Goal: Task Accomplishment & Management: Manage account settings

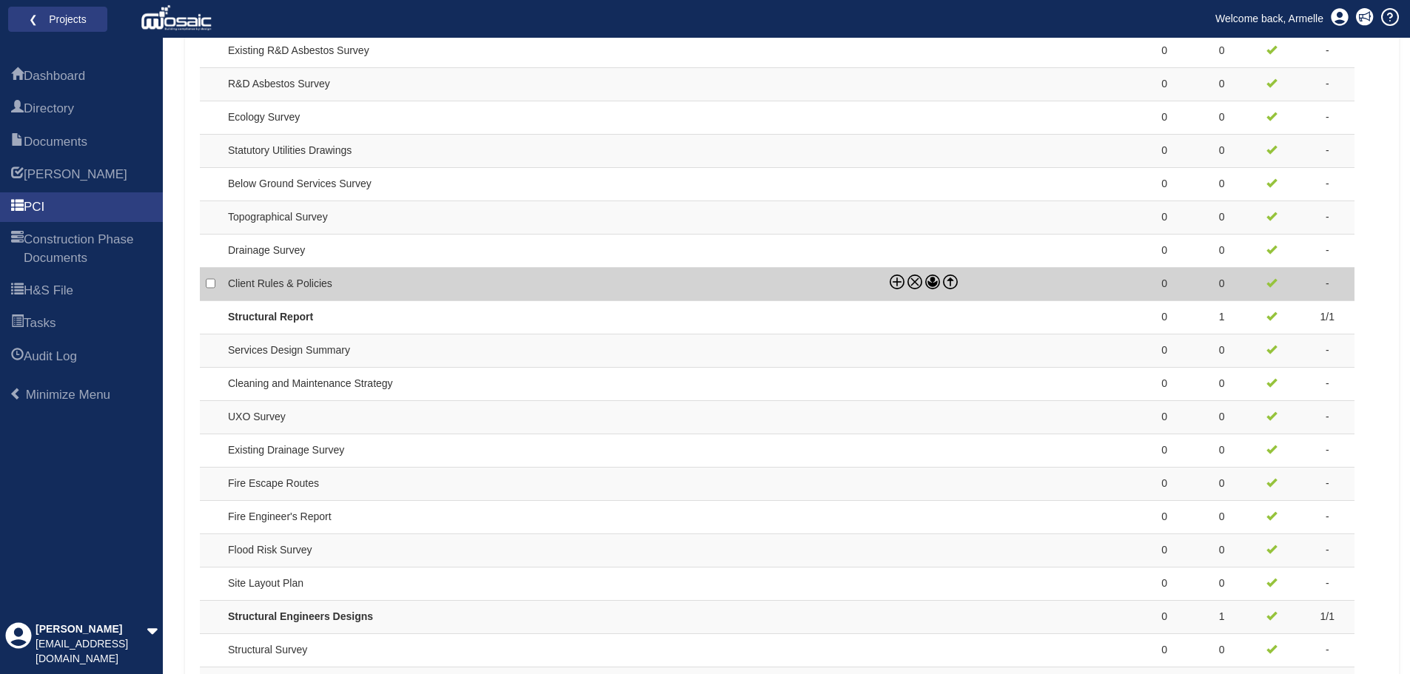
scroll to position [1153, 0]
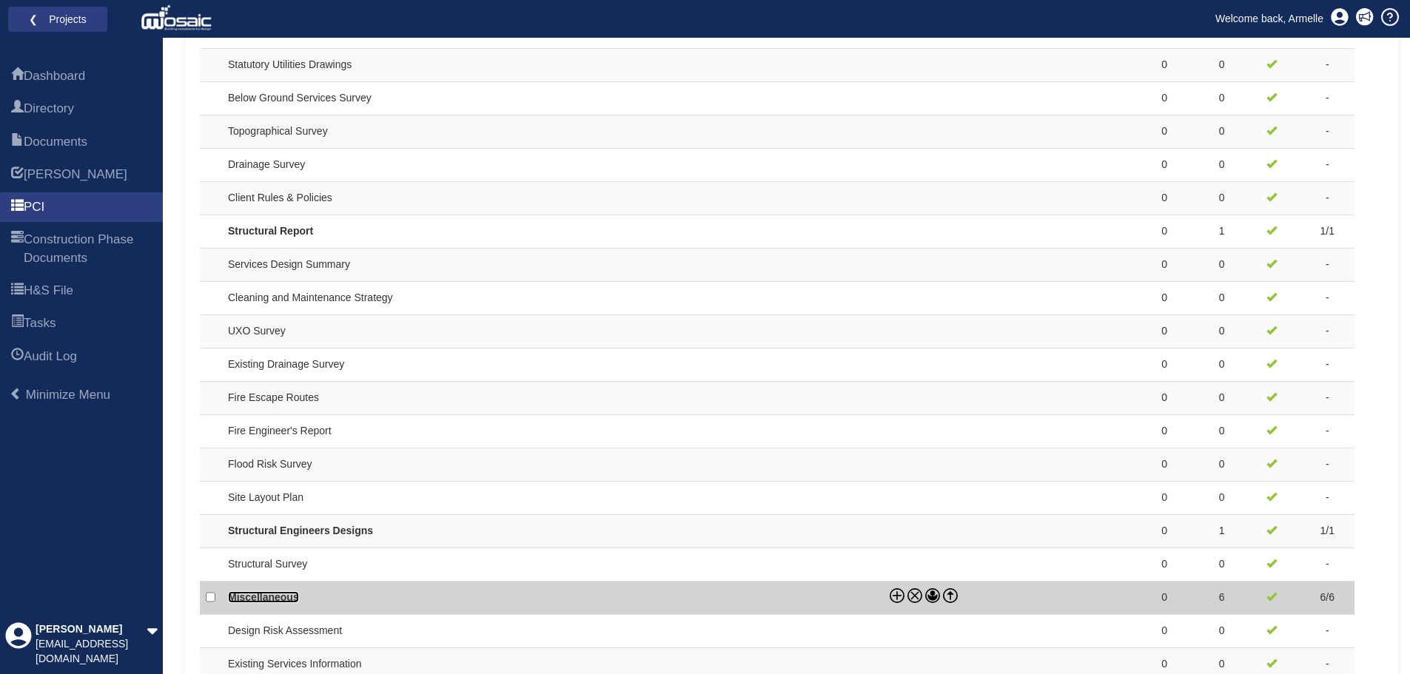
click at [269, 600] on link "Miscellaneous" at bounding box center [263, 598] width 71 height 12
checkbox input "true"
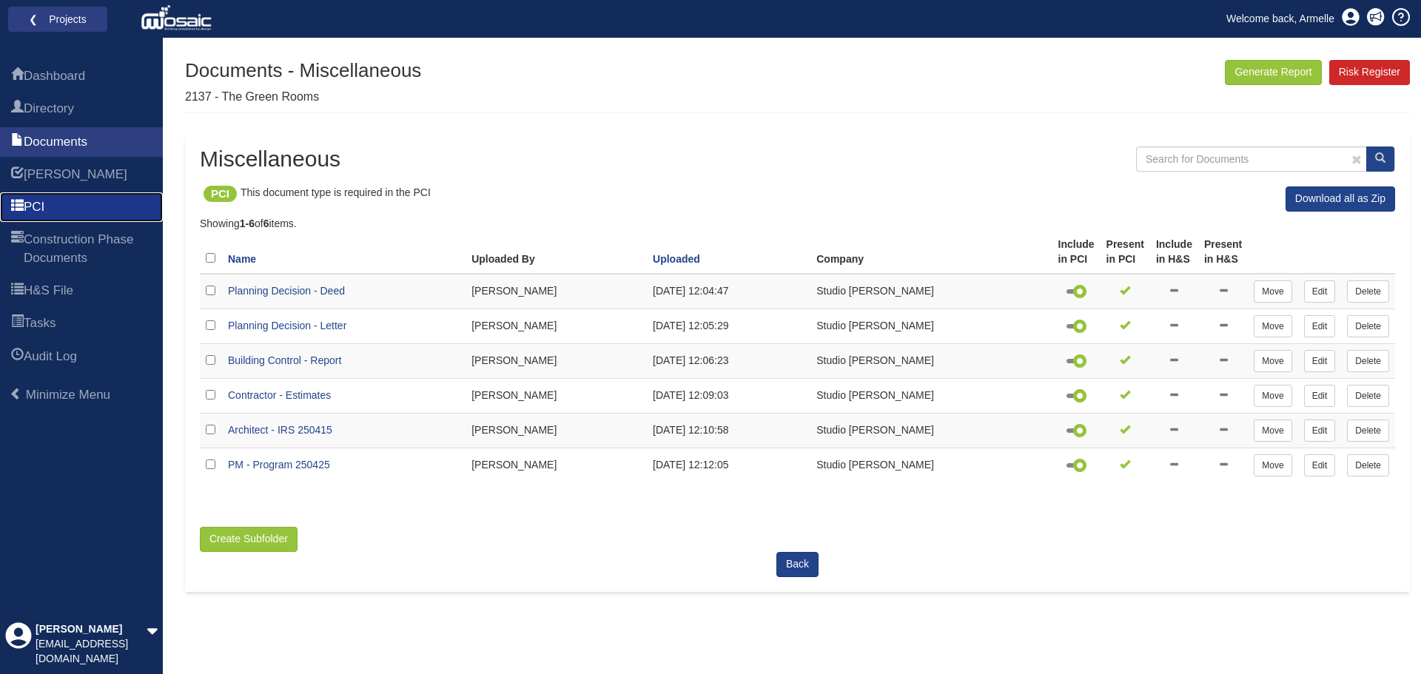
click at [47, 221] on link "PCI" at bounding box center [81, 207] width 163 height 30
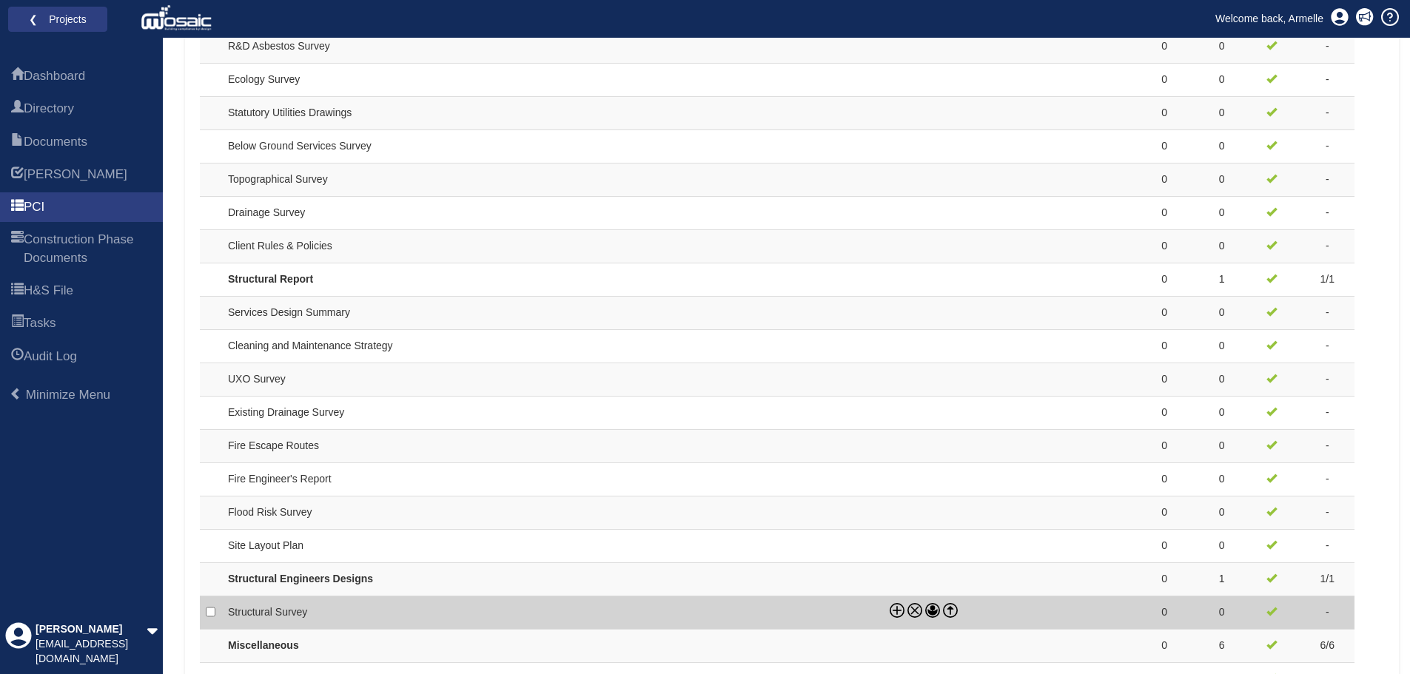
scroll to position [1079, 0]
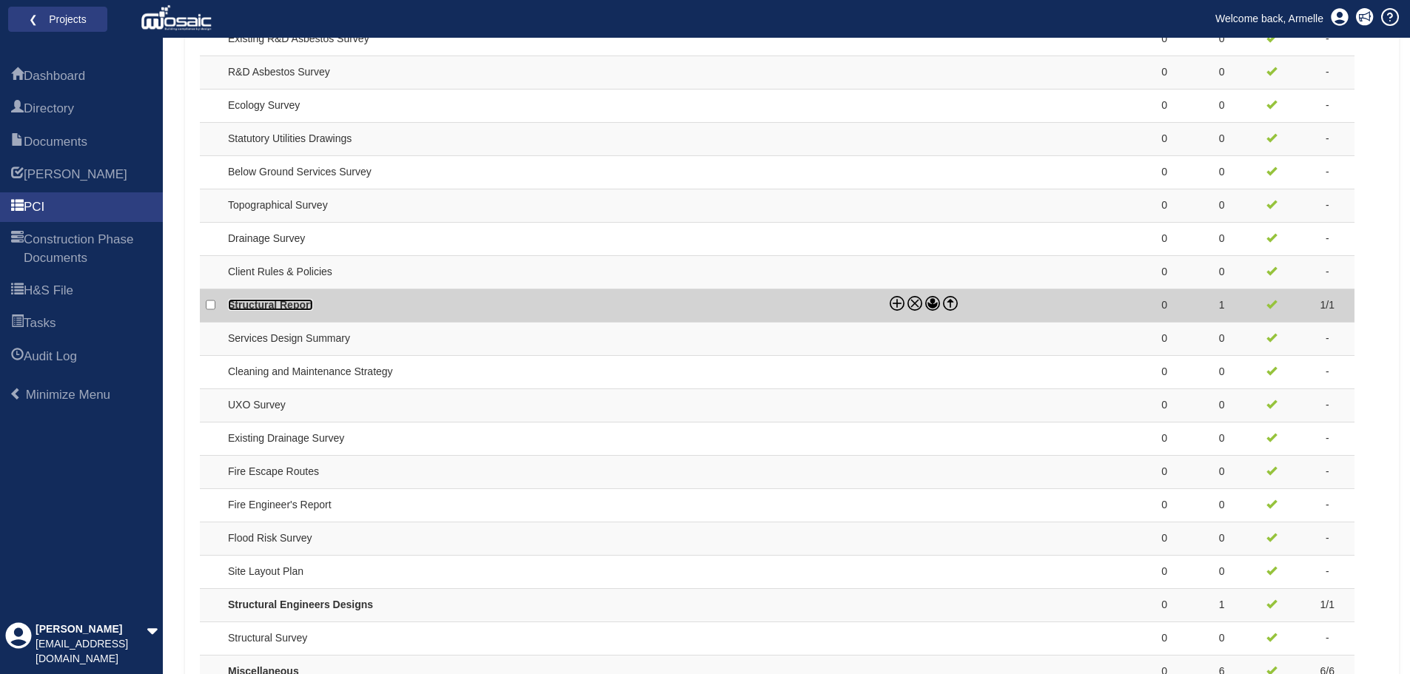
click at [265, 309] on link "Structural Report" at bounding box center [270, 305] width 85 height 12
checkbox input "true"
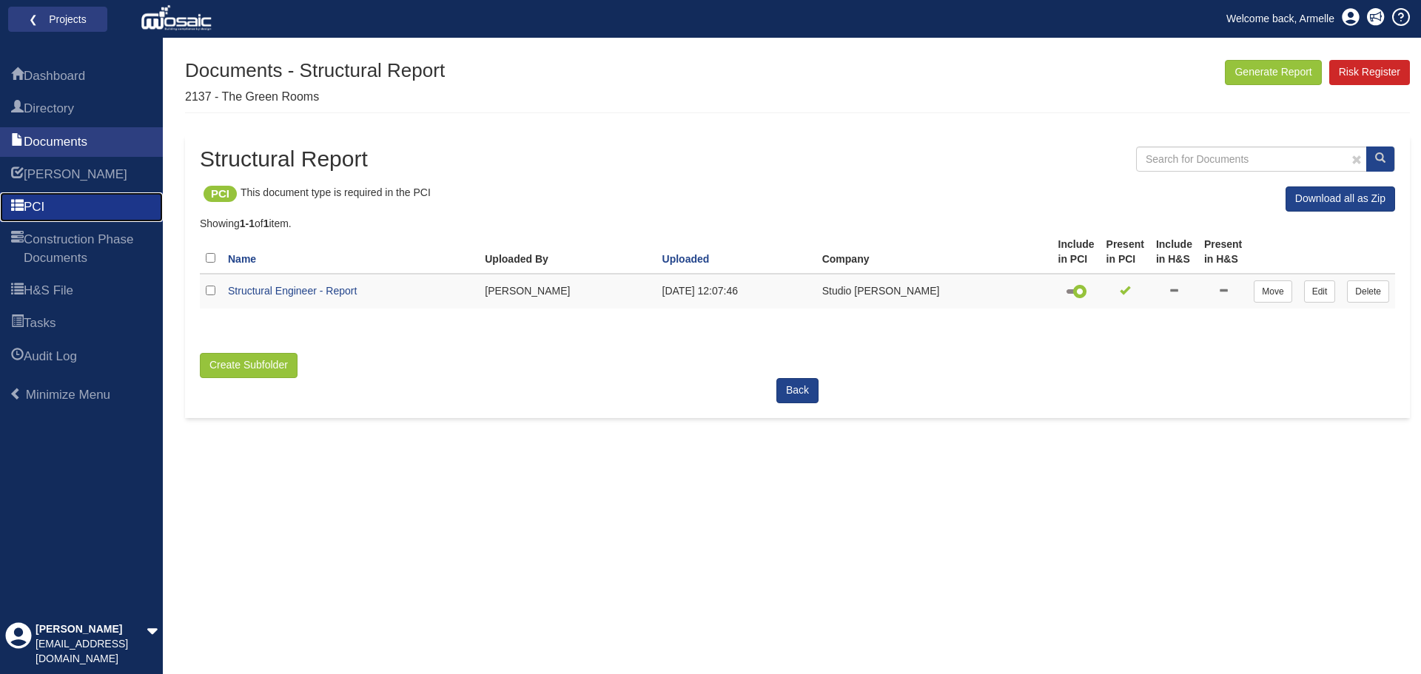
click at [39, 195] on link "PCI" at bounding box center [81, 207] width 163 height 30
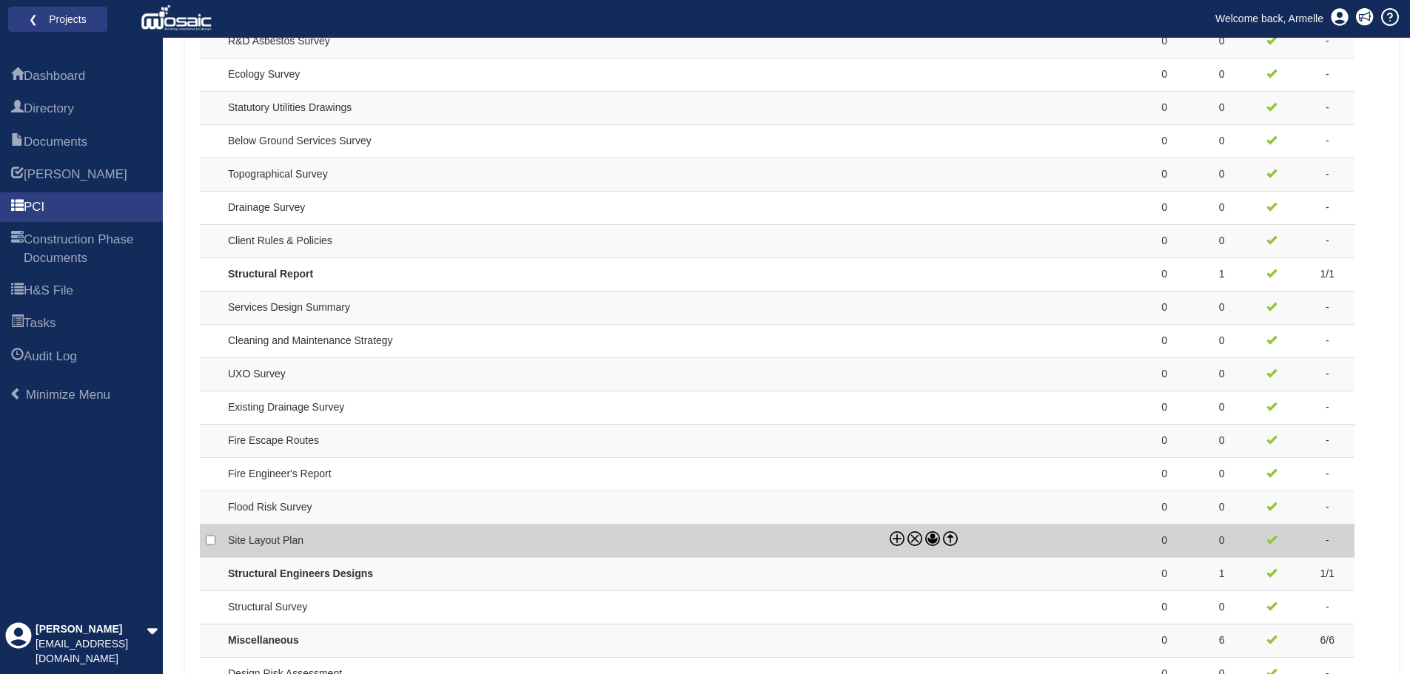
scroll to position [1185, 0]
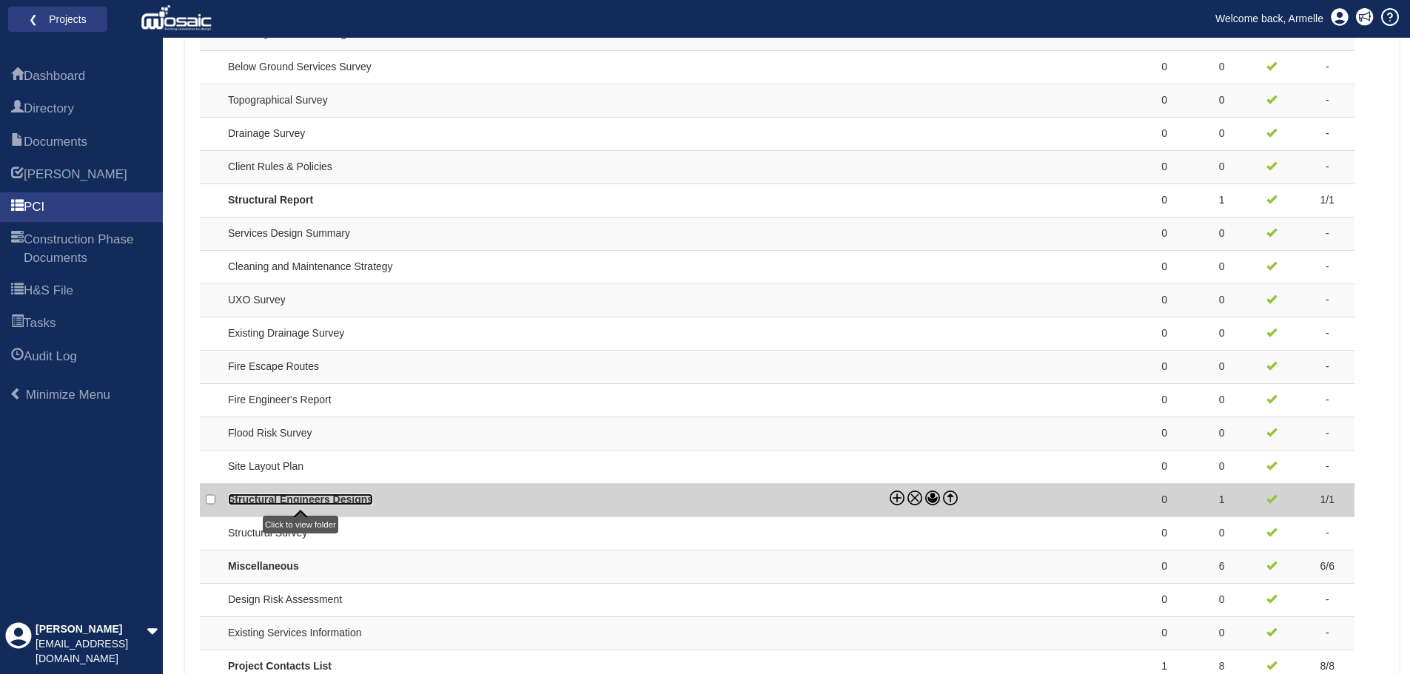
click at [282, 496] on link "Structural Engineers Designs" at bounding box center [300, 500] width 145 height 12
checkbox input "true"
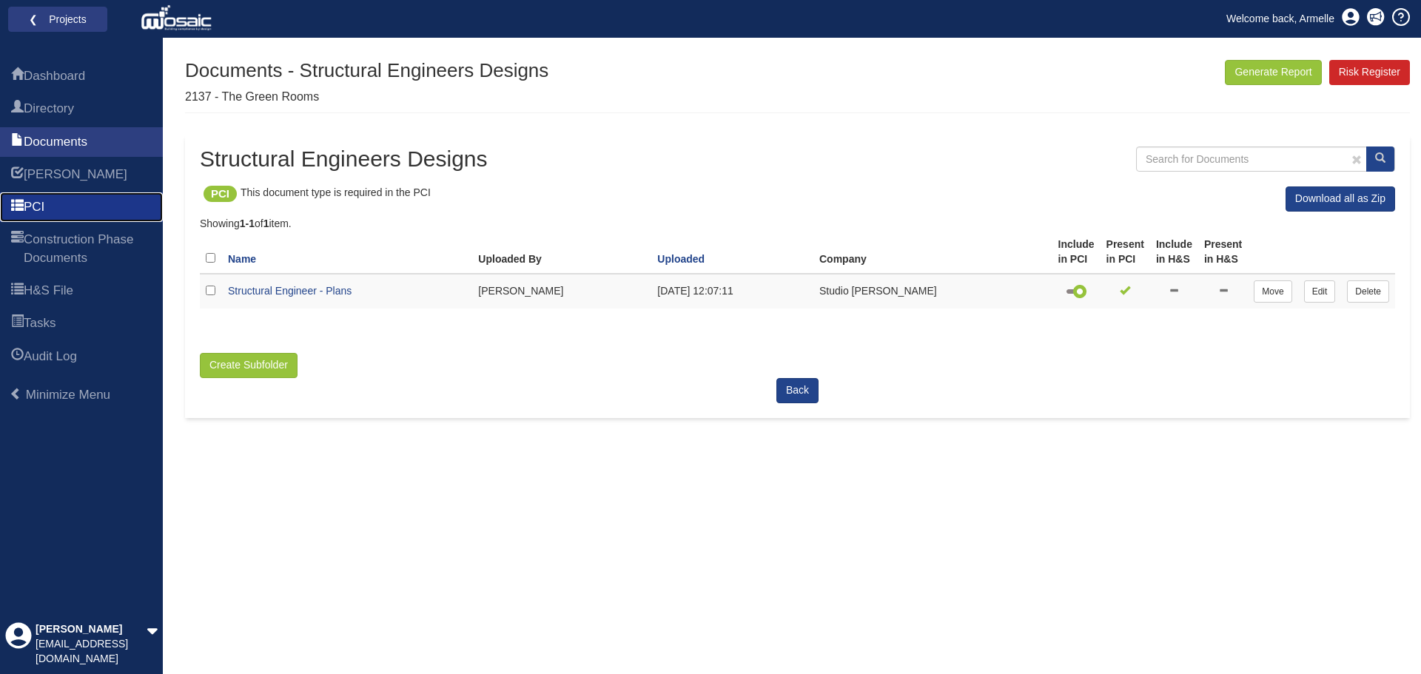
click at [44, 206] on span "PCI" at bounding box center [34, 207] width 21 height 18
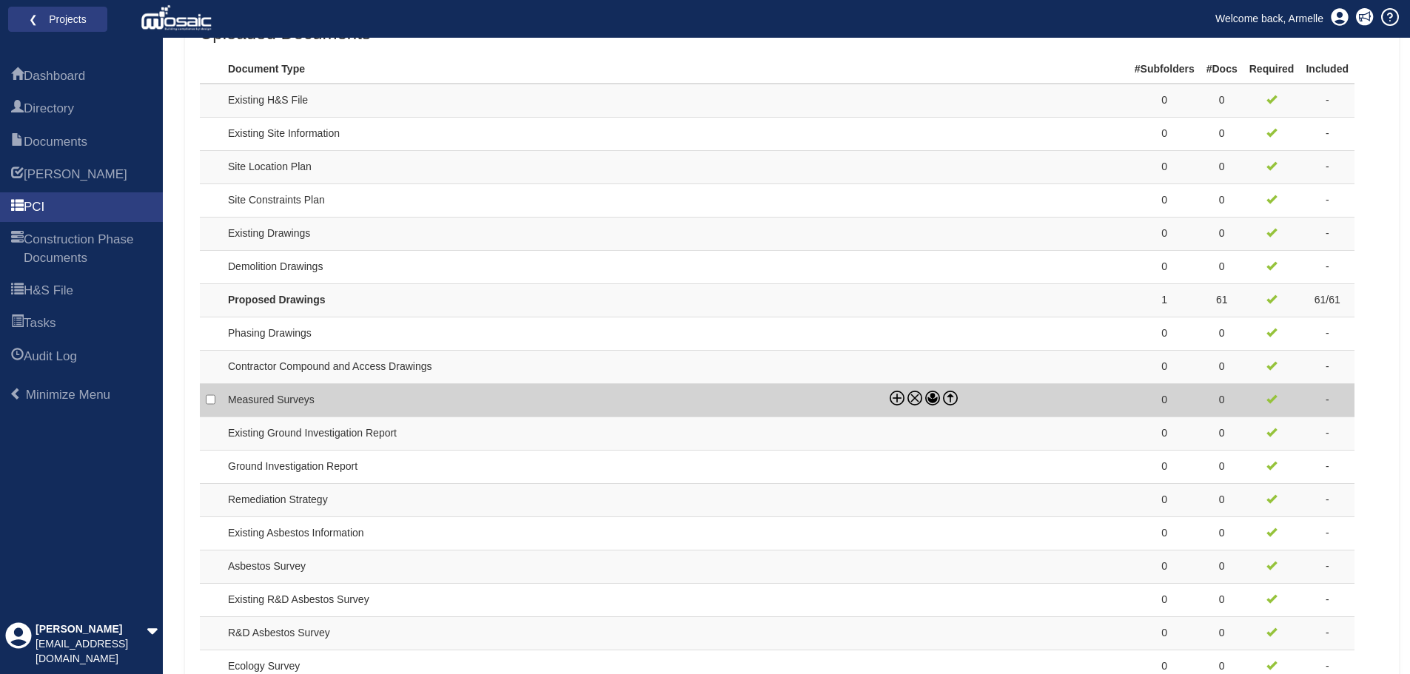
scroll to position [592, 0]
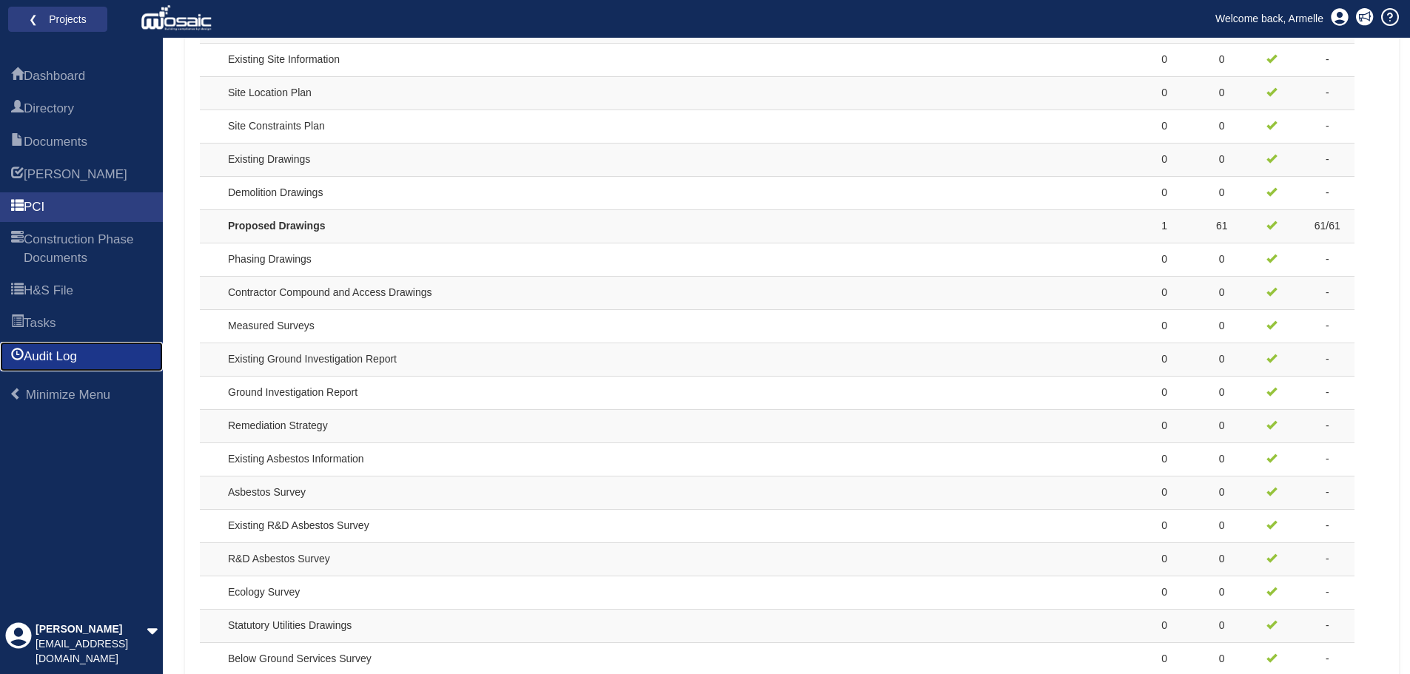
click at [60, 357] on span "Audit Log" at bounding box center [50, 357] width 53 height 18
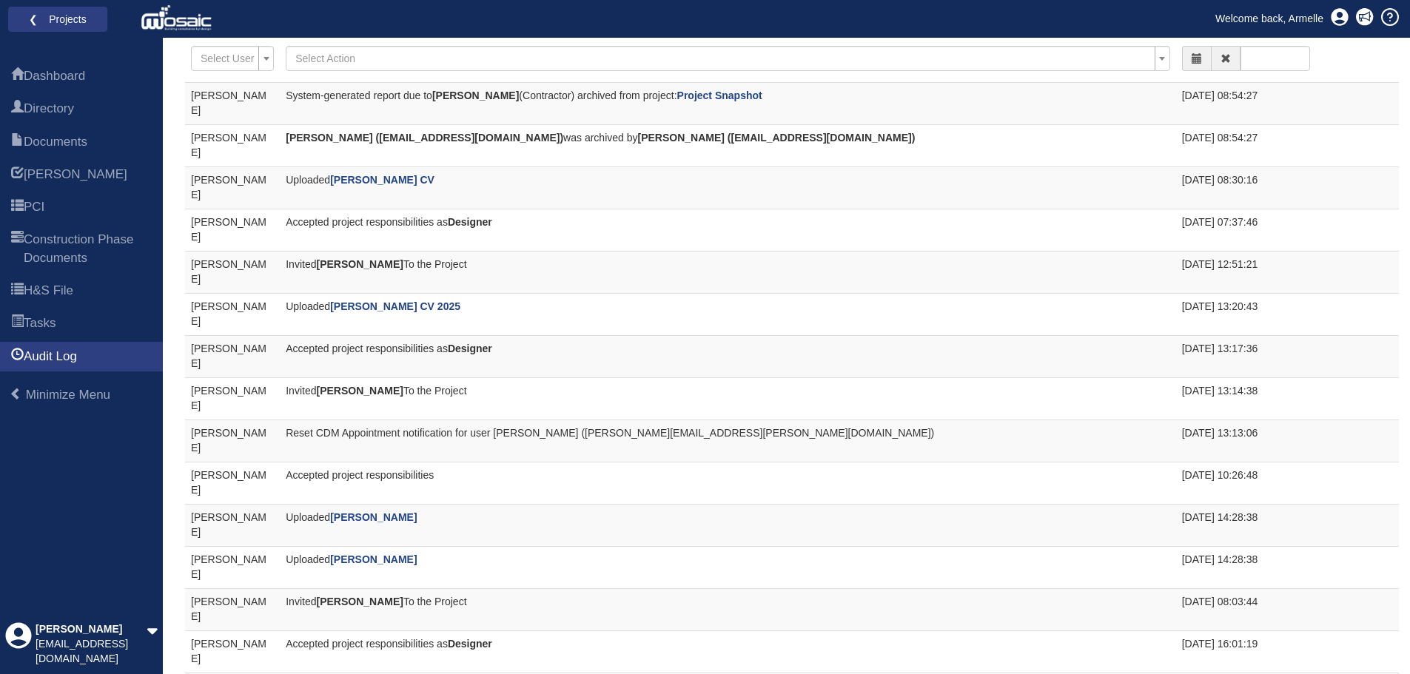
scroll to position [148, 0]
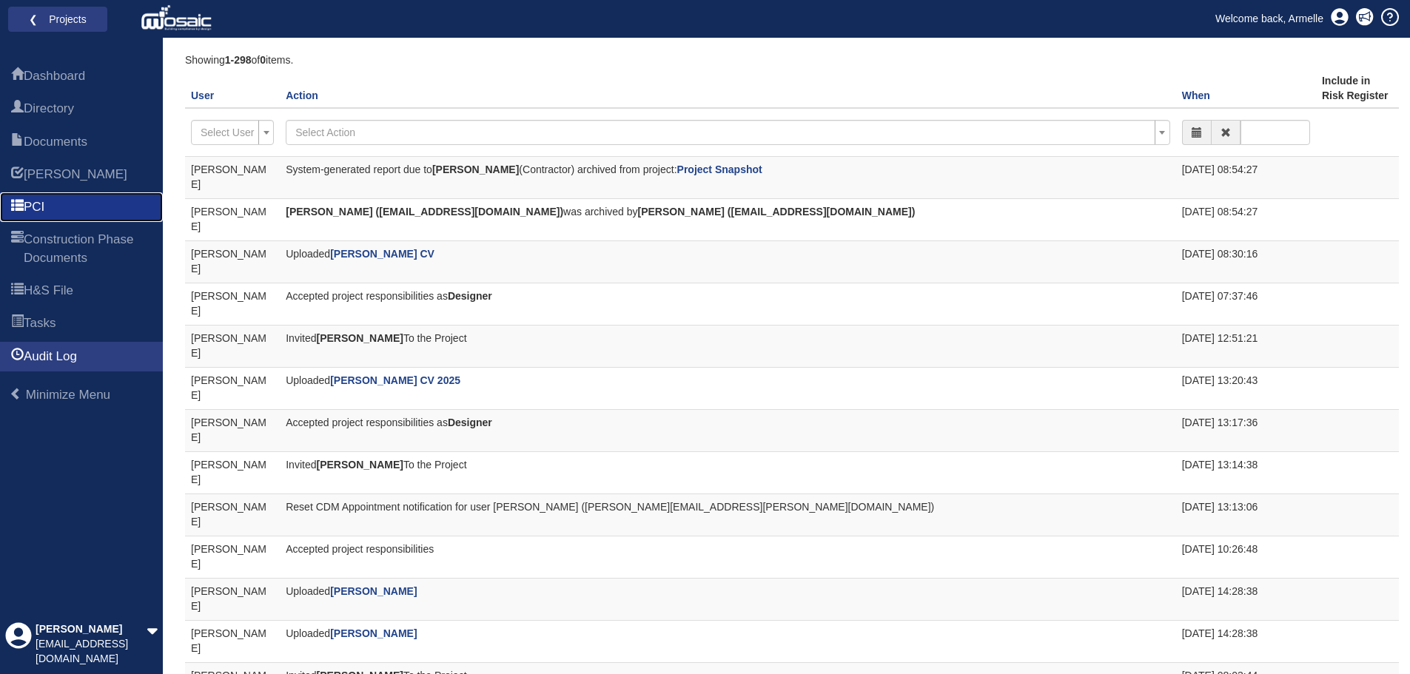
click at [84, 209] on link "PCI" at bounding box center [81, 207] width 163 height 30
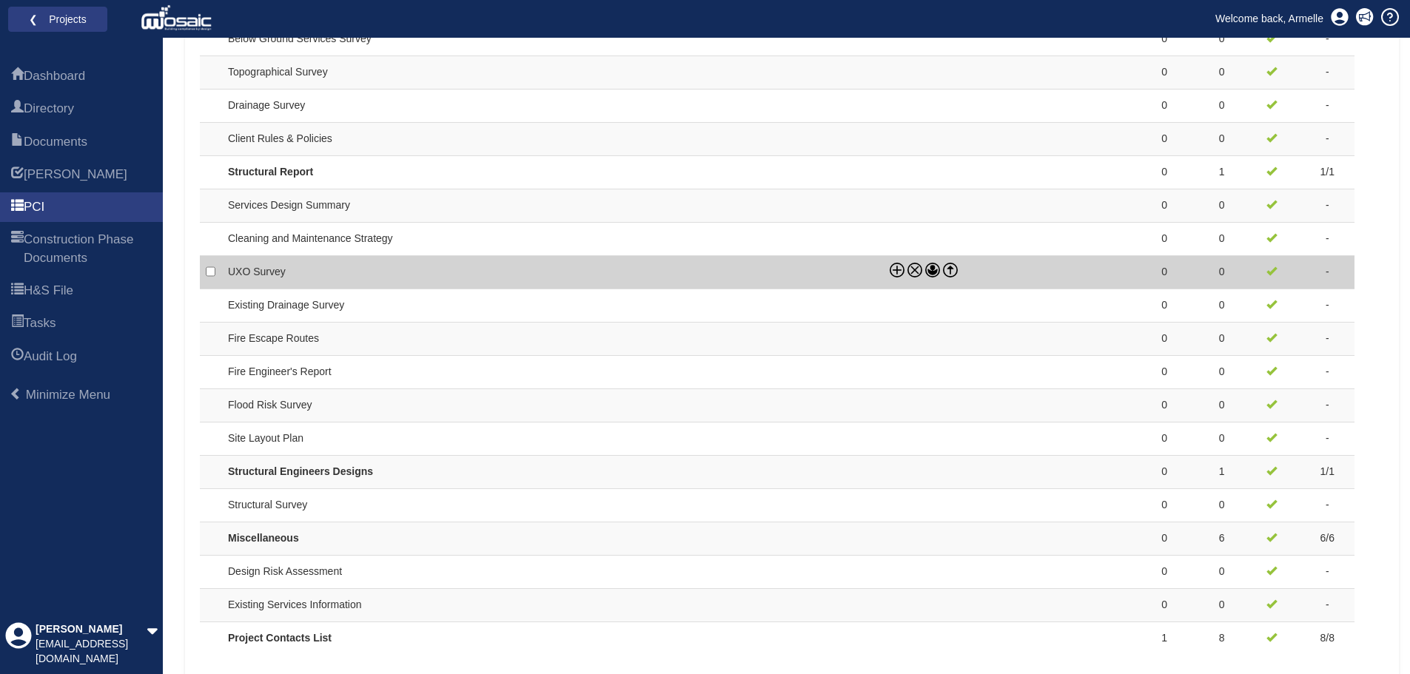
scroll to position [1227, 0]
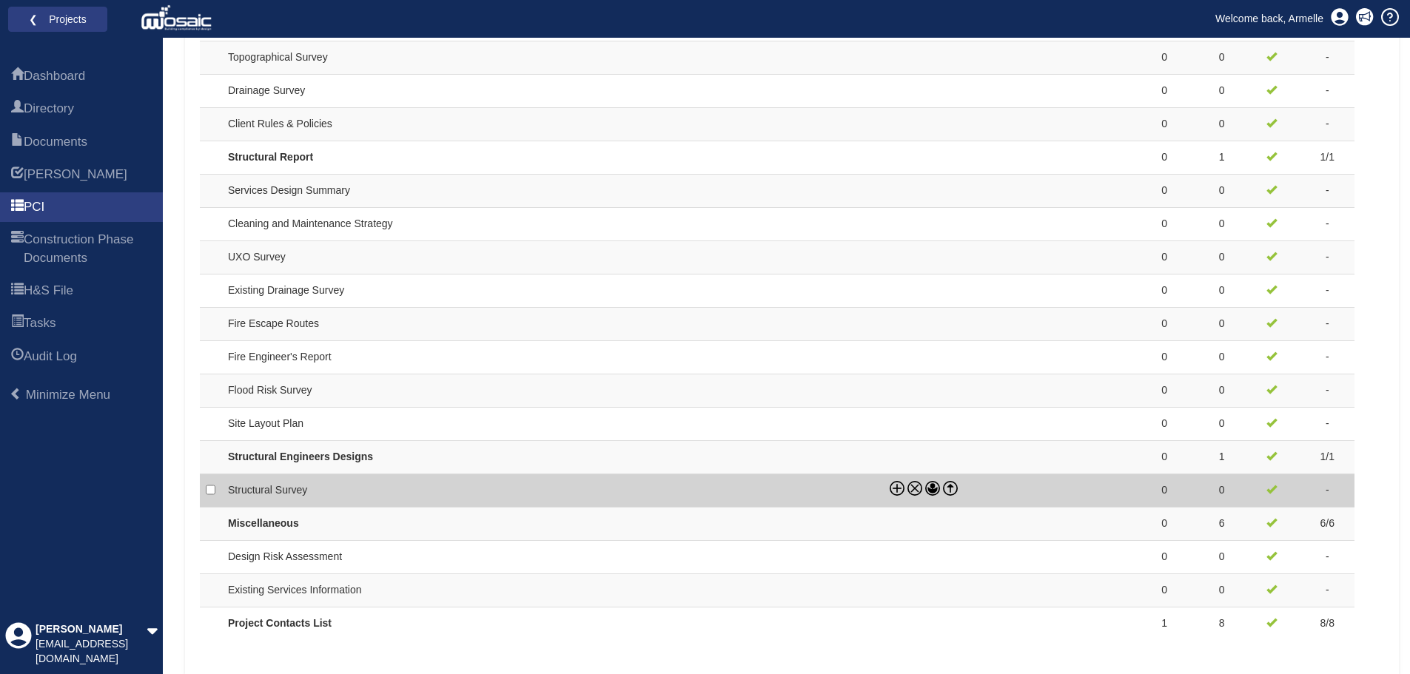
click at [236, 492] on td "Structural Survey" at bounding box center [553, 490] width 662 height 33
checkbox input "true"
click at [952, 489] on icon at bounding box center [950, 487] width 15 height 15
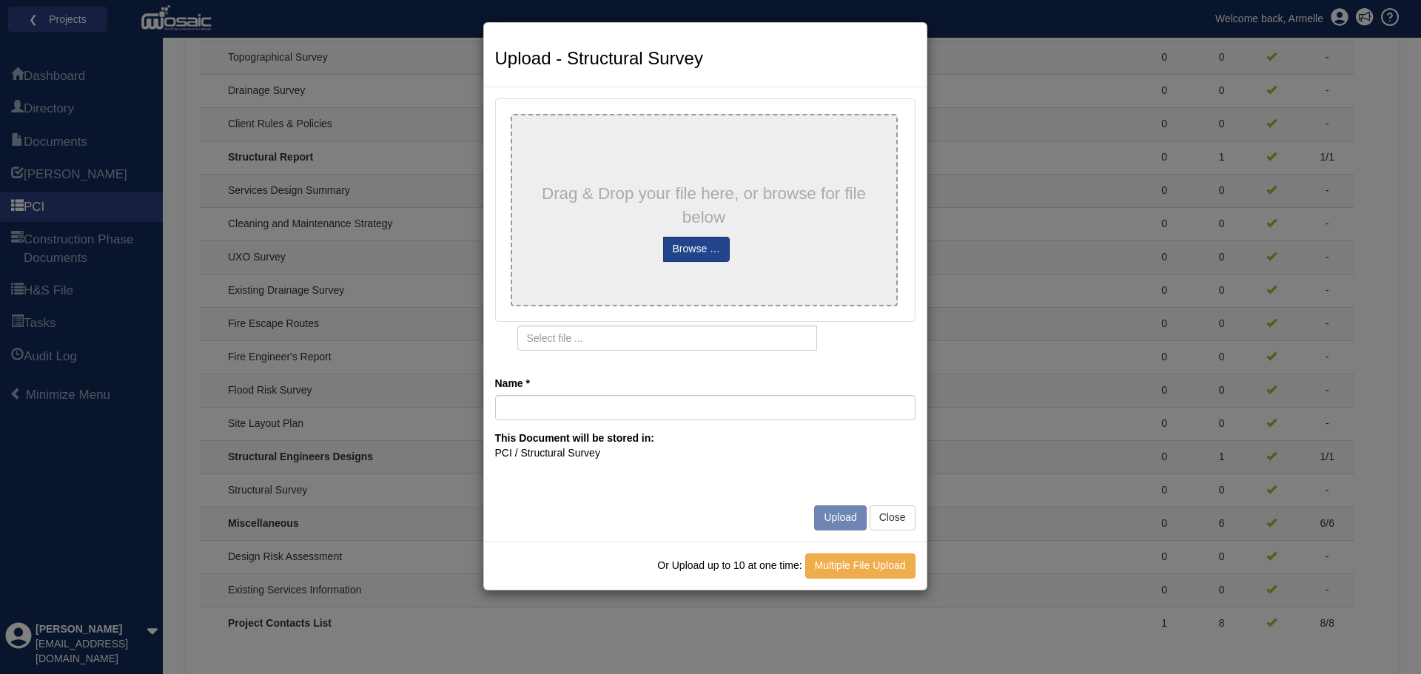
type input "Godwin Road - Structural Survey.NH.LE sa"
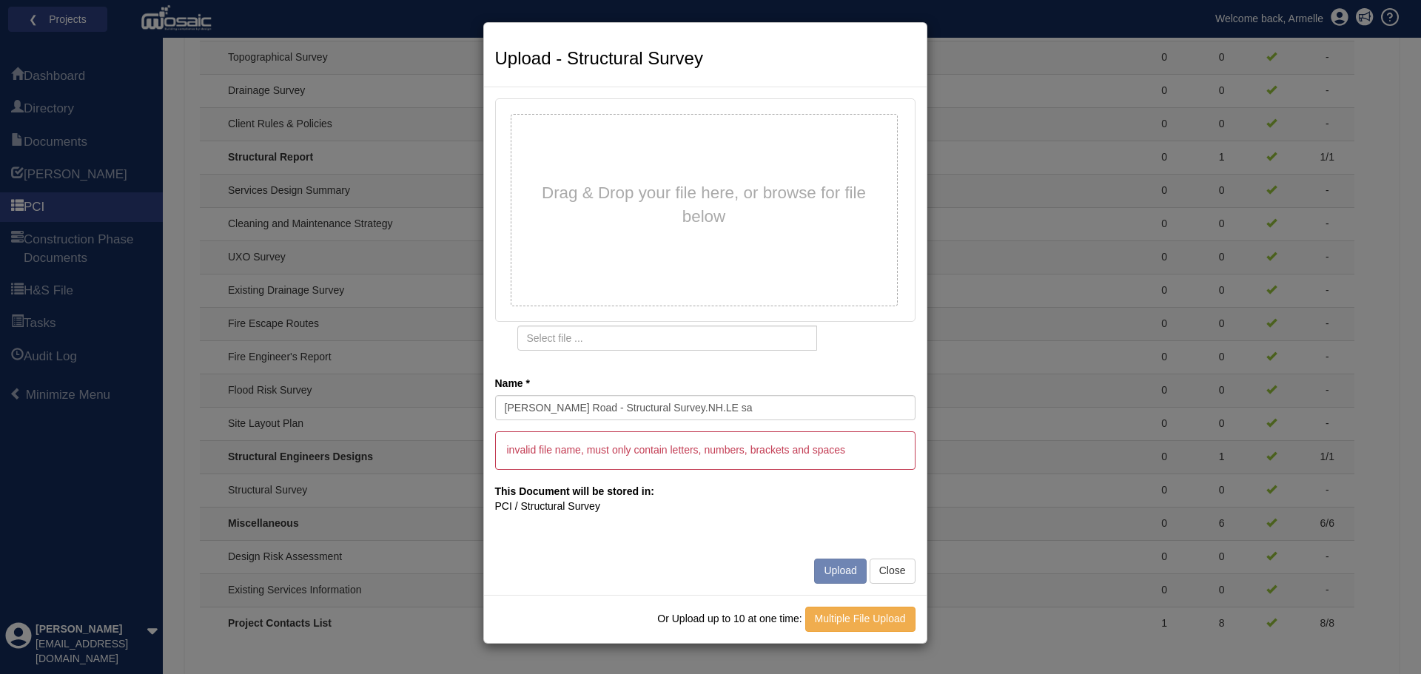
type input "Godwin Road - Structural Survey.NH.LE sa.pdf"
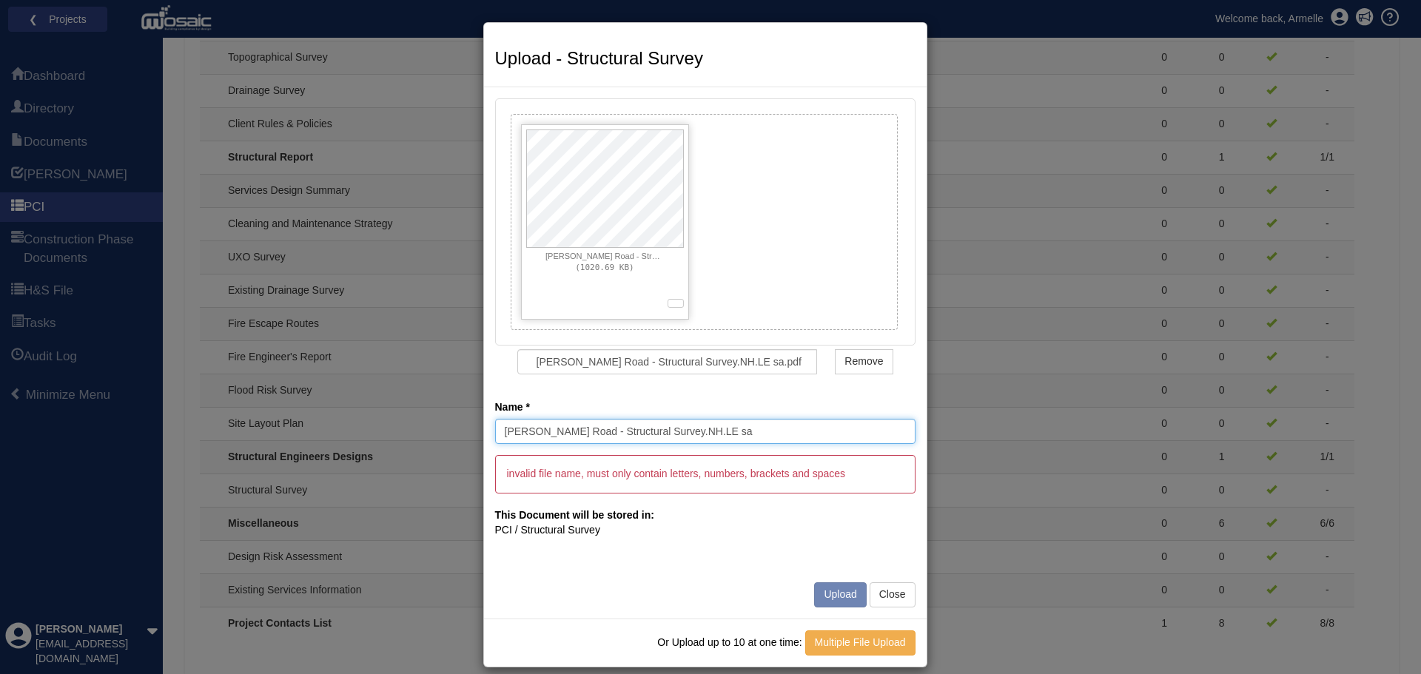
click at [654, 435] on input "Godwin Road - Structural Survey.NH.LE sa" at bounding box center [705, 431] width 421 height 25
click at [674, 433] on input "Godwin Road - Structural Survey NH.LE sa" at bounding box center [705, 431] width 421 height 25
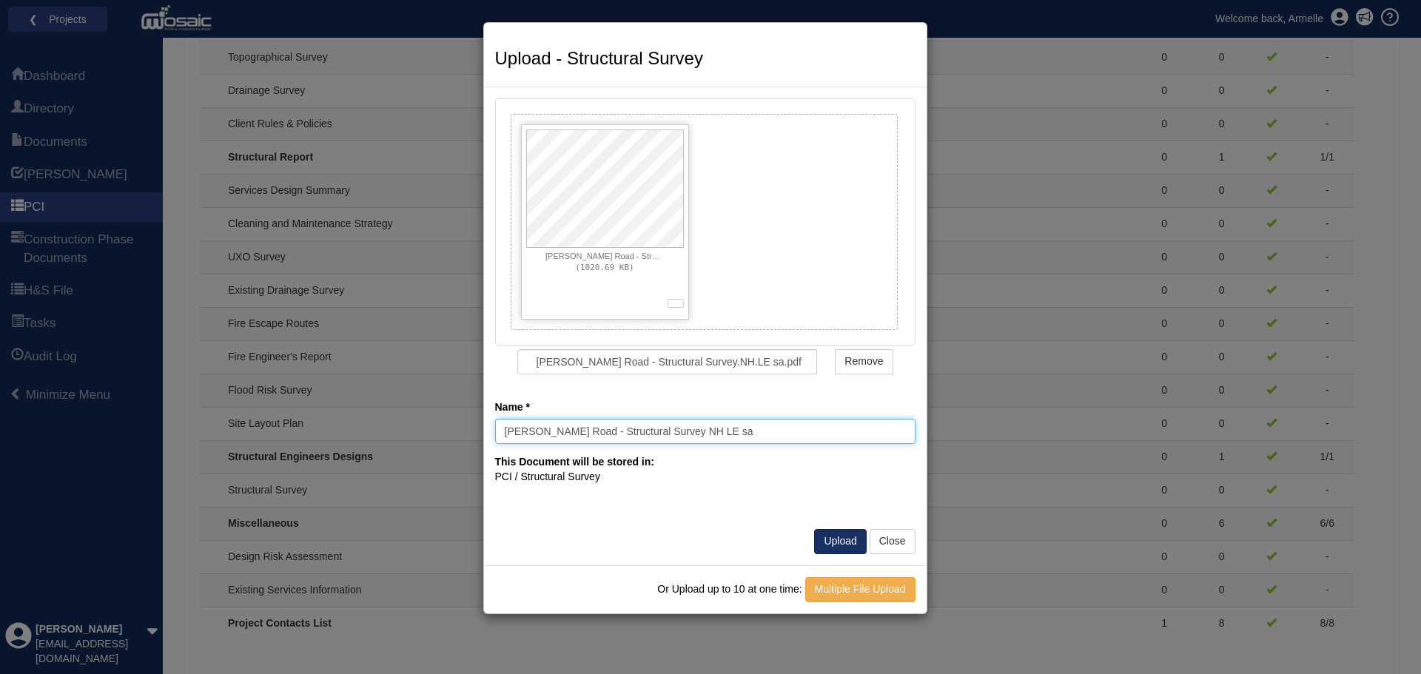
type input "Godwin Road - Structural Survey NH LE sa"
click at [825, 548] on button "Upload" at bounding box center [840, 541] width 52 height 25
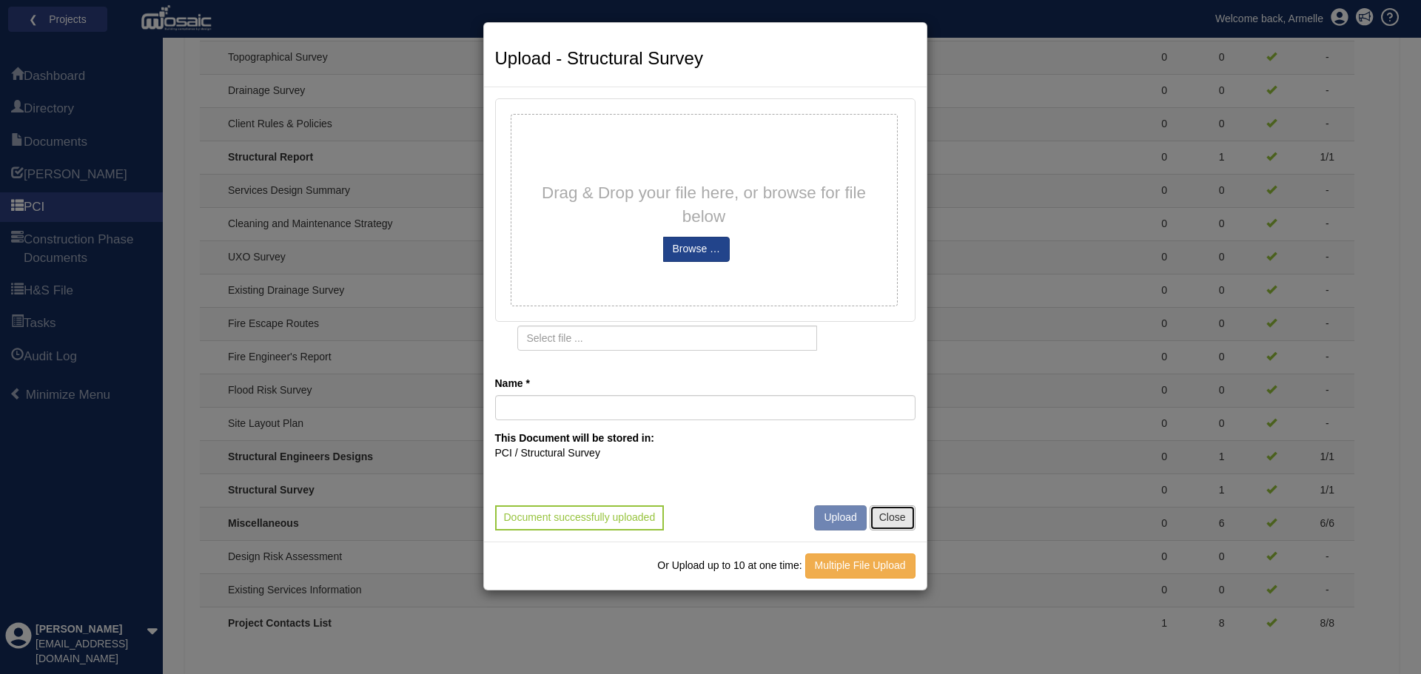
click at [890, 518] on button "Close" at bounding box center [893, 518] width 46 height 25
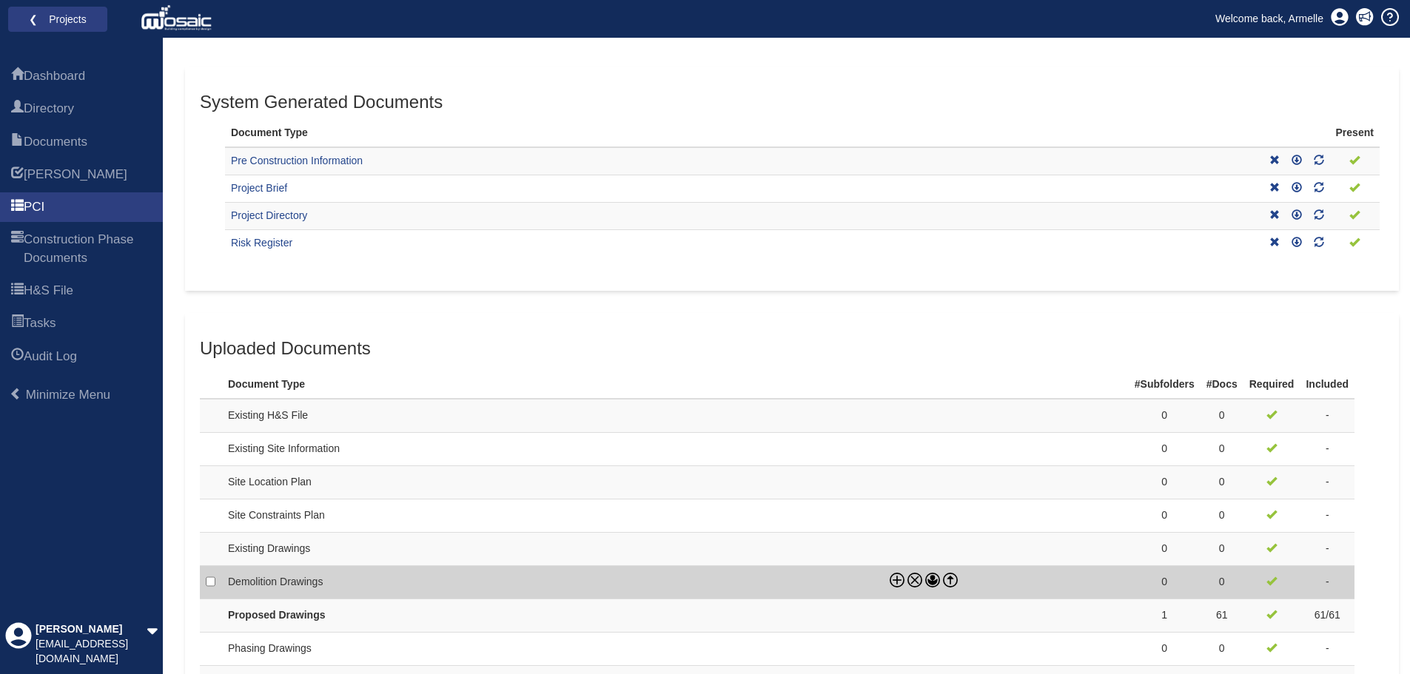
scroll to position [0, 0]
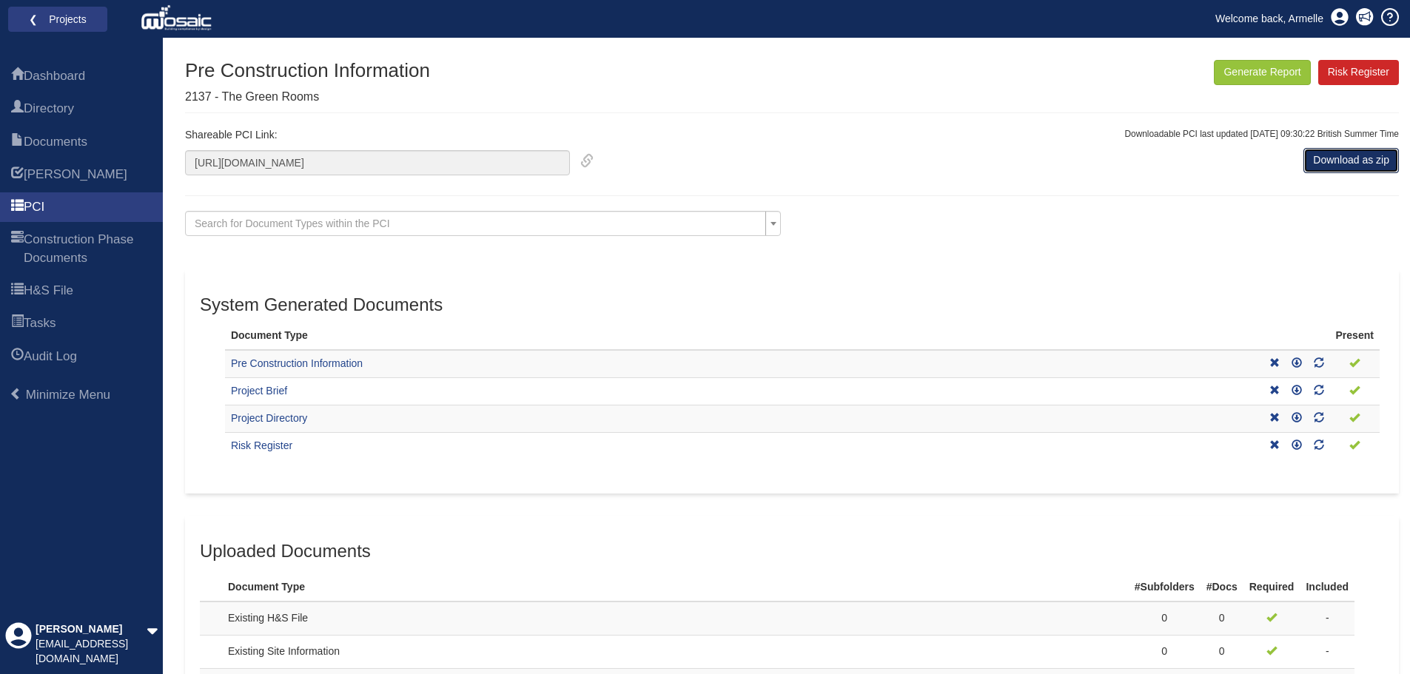
click at [1358, 161] on link "Download as zip" at bounding box center [1352, 160] width 96 height 25
click at [1339, 230] on div "Search for Document Types within the PCI Asbestos Survey Below Ground Services …" at bounding box center [792, 229] width 1236 height 36
click at [1330, 161] on link "Download as zip" at bounding box center [1352, 160] width 96 height 25
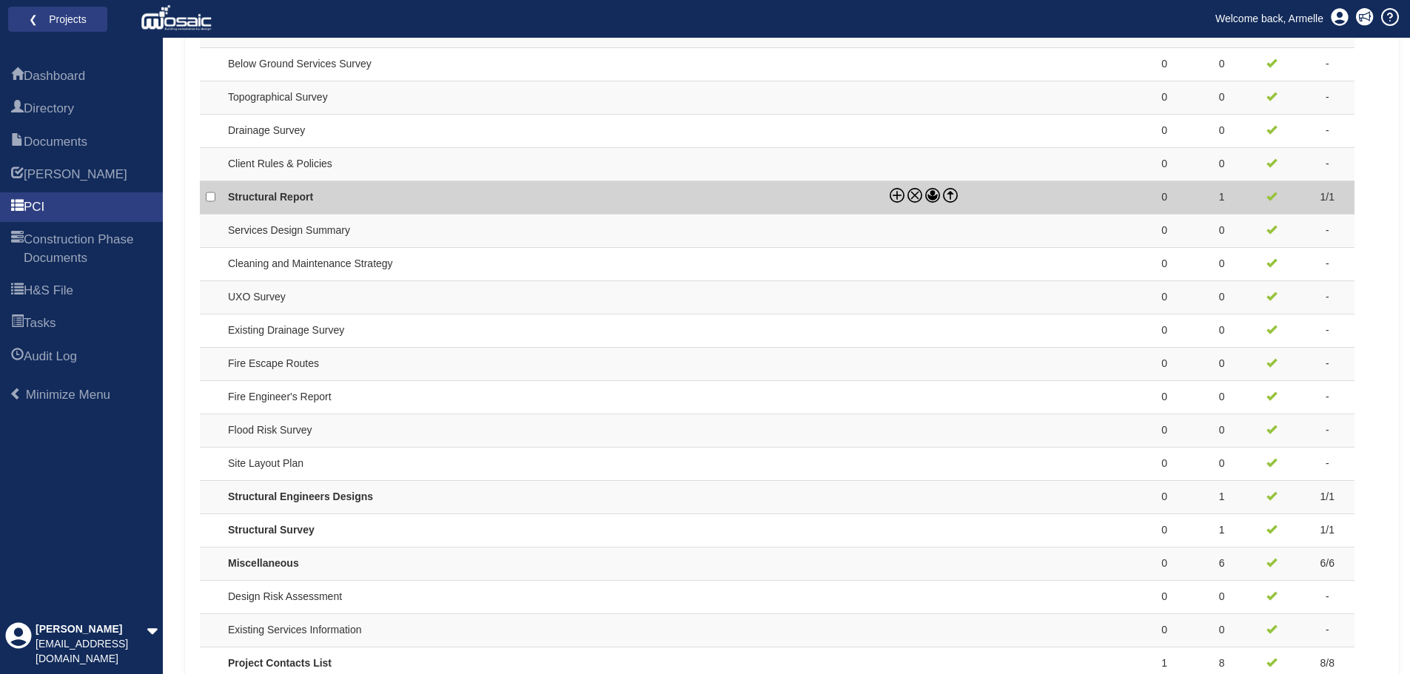
scroll to position [1227, 0]
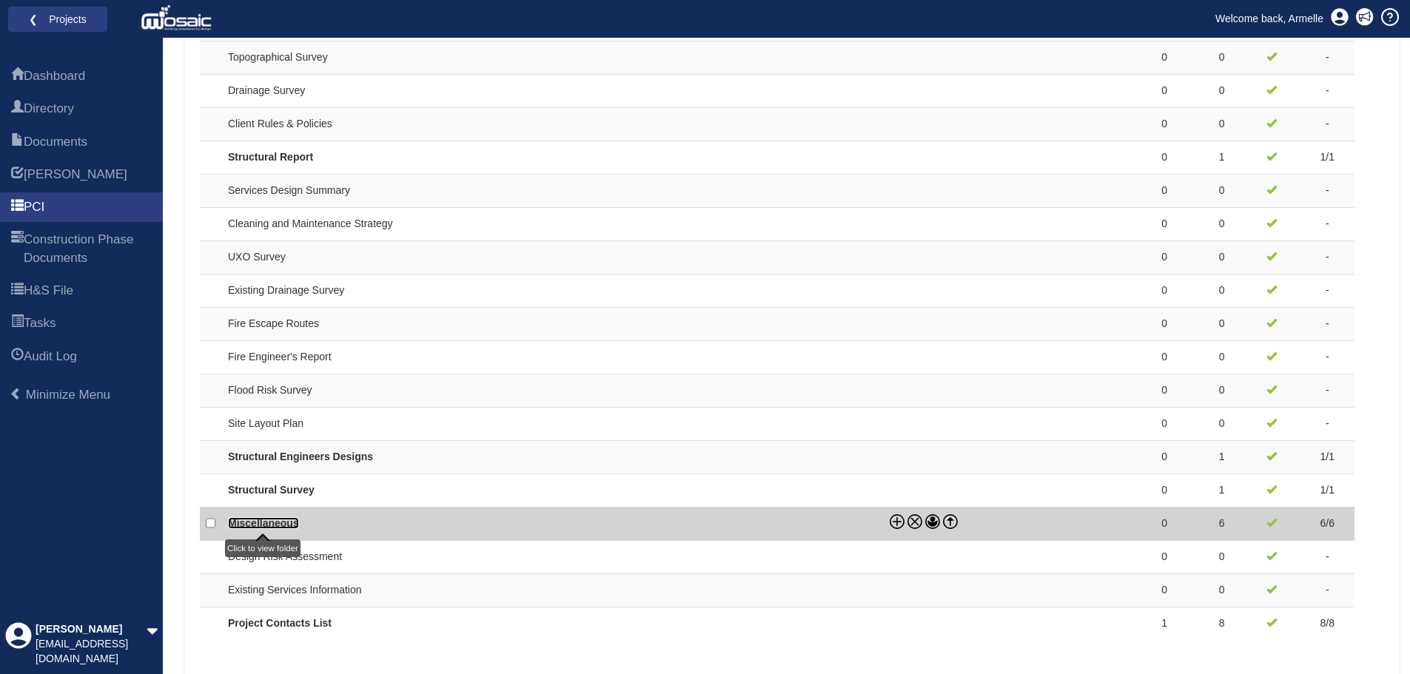
click at [297, 523] on link "Miscellaneous" at bounding box center [263, 524] width 71 height 12
checkbox input "true"
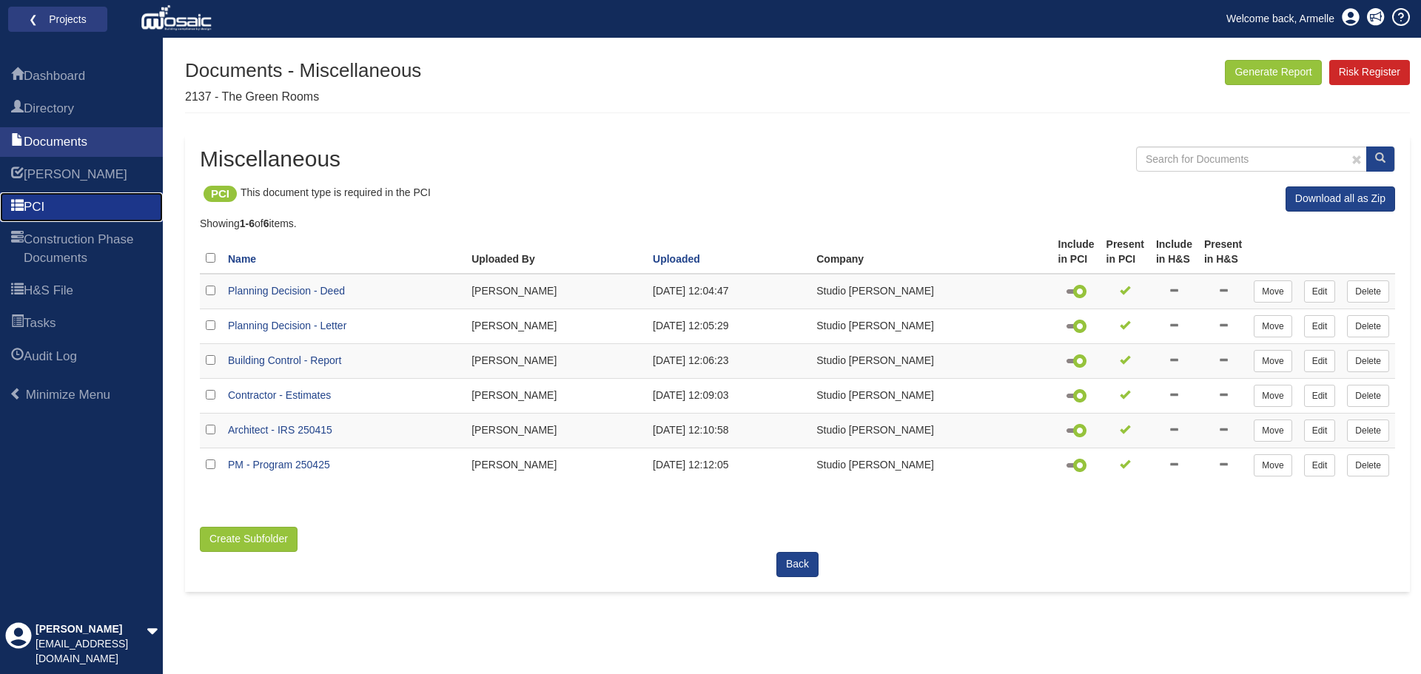
click at [41, 209] on span "PCI" at bounding box center [34, 207] width 21 height 18
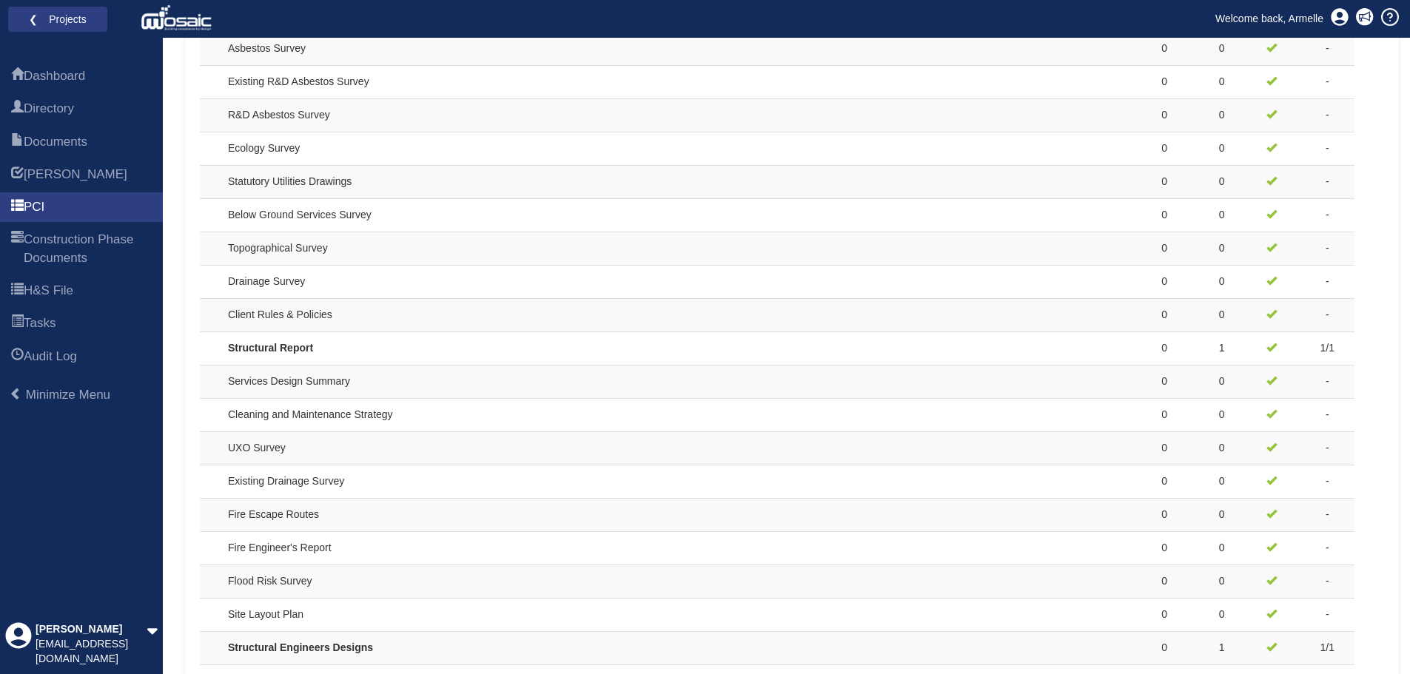
scroll to position [1227, 0]
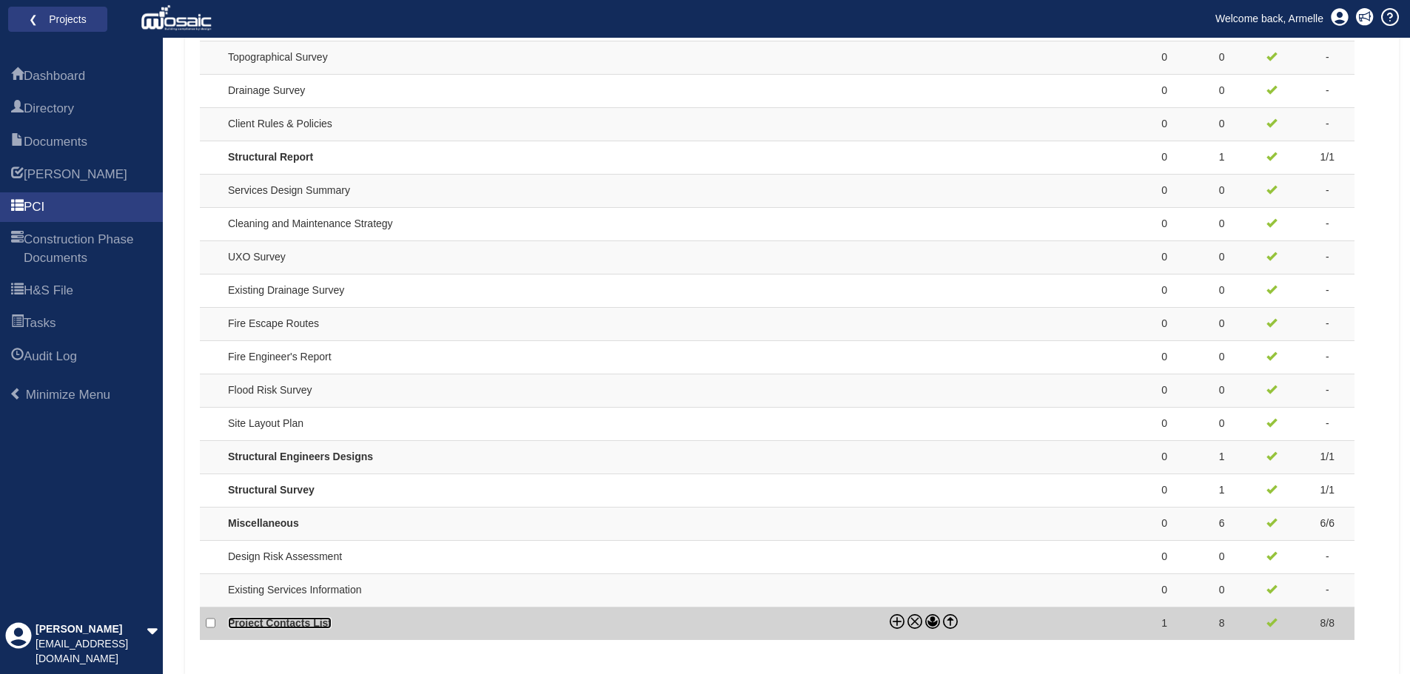
click at [269, 627] on link "Project Contacts List" at bounding box center [280, 623] width 104 height 12
checkbox input "true"
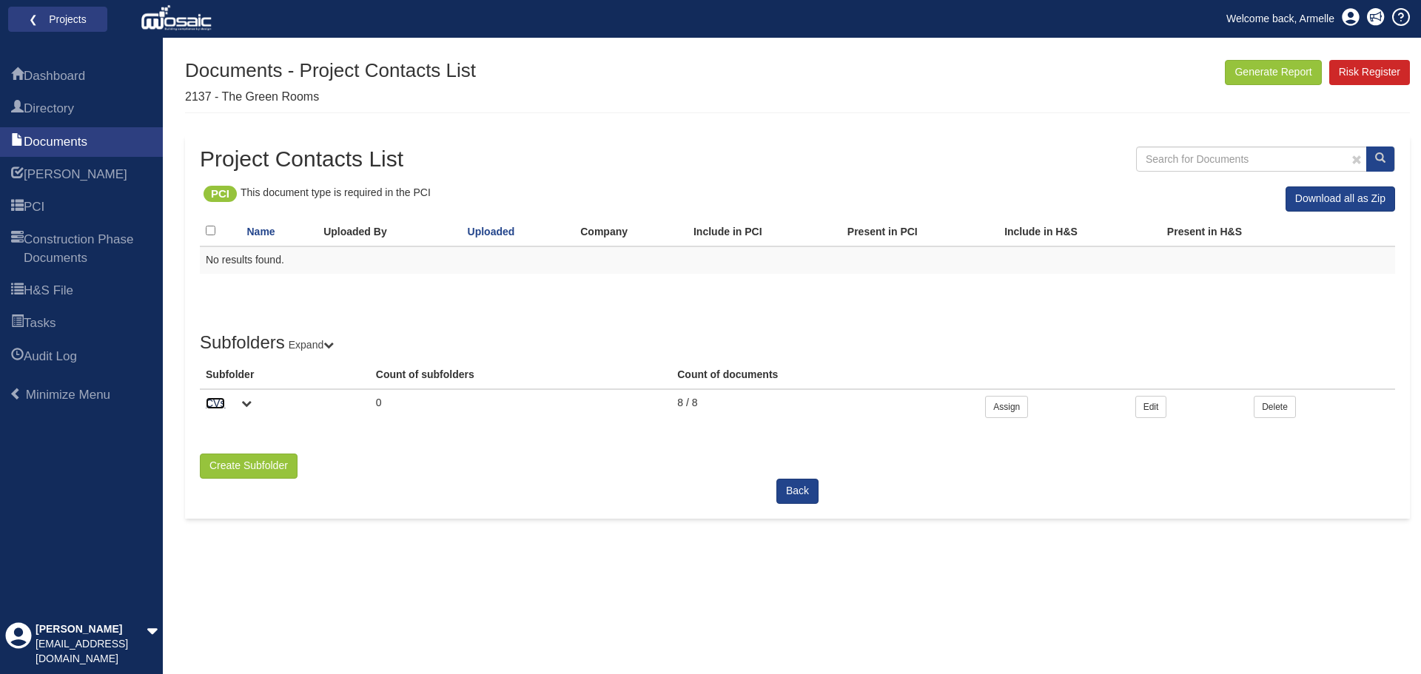
click at [210, 405] on link "CVs" at bounding box center [215, 404] width 19 height 12
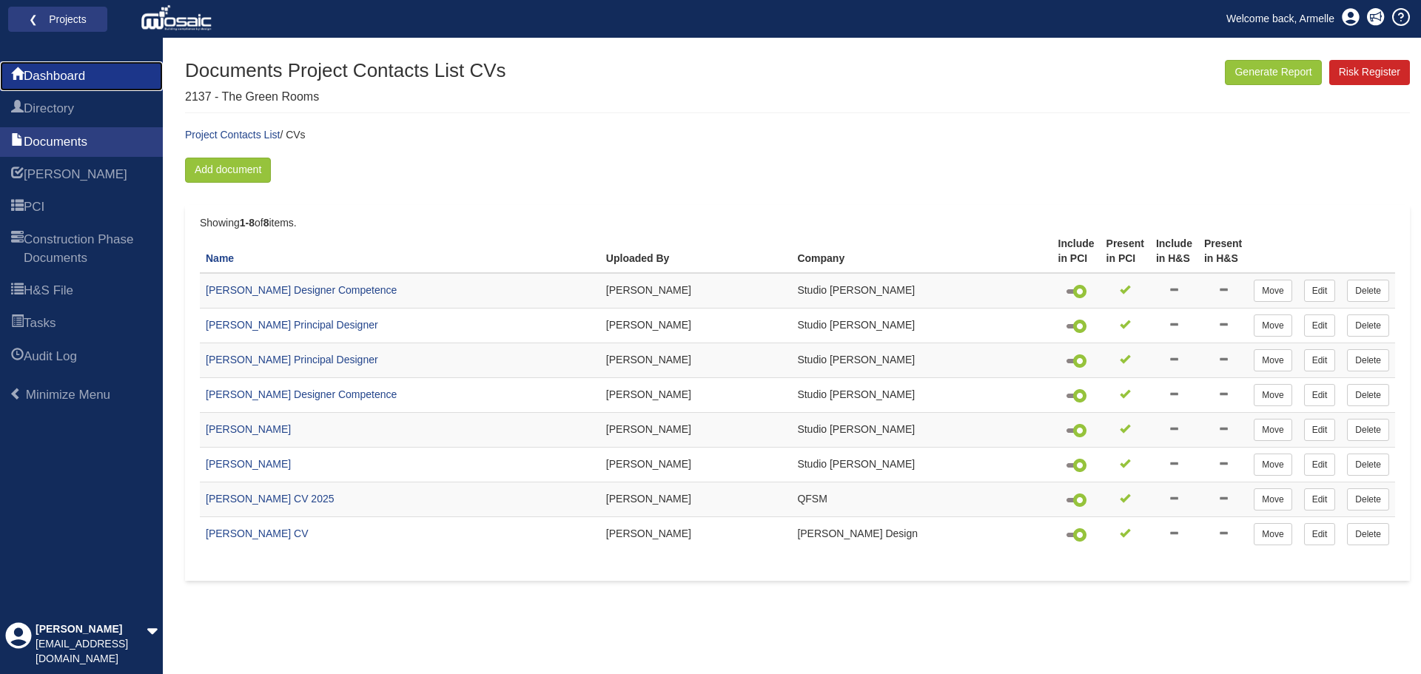
click at [61, 78] on span "Dashboard" at bounding box center [54, 76] width 61 height 18
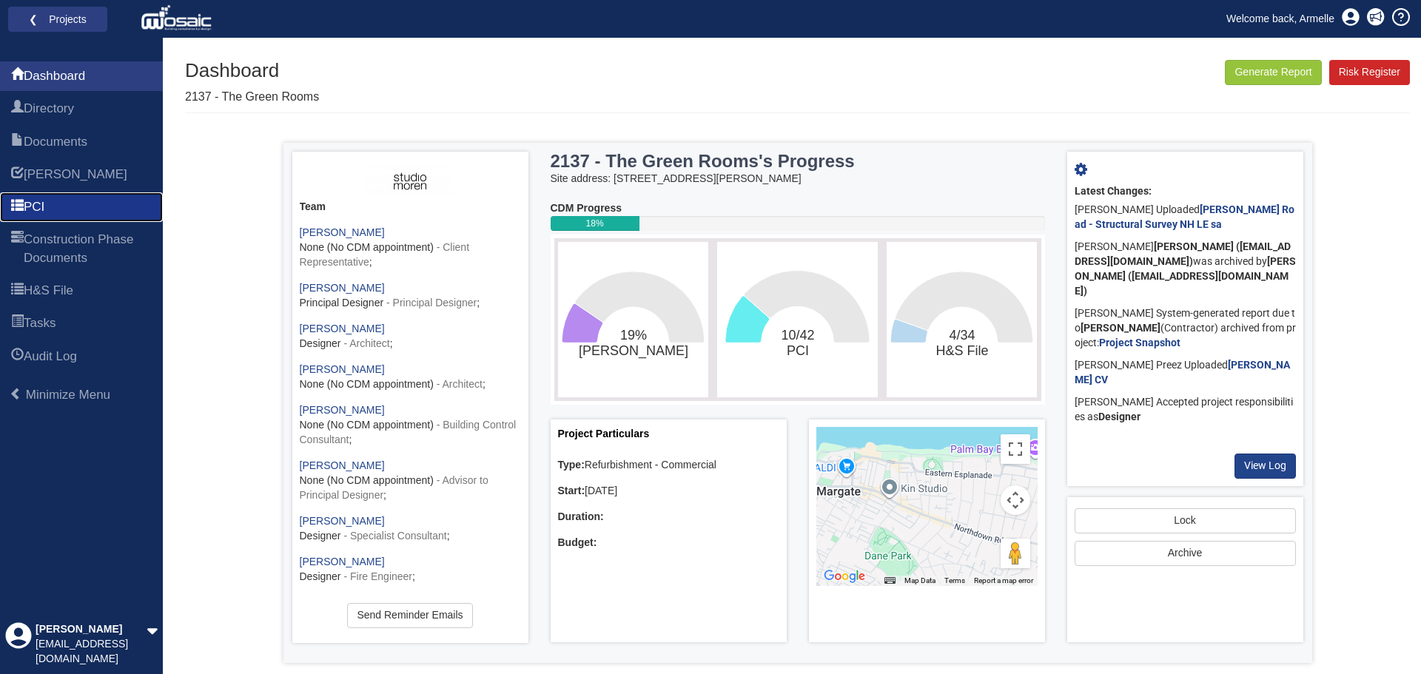
click at [61, 211] on link "PCI" at bounding box center [81, 207] width 163 height 30
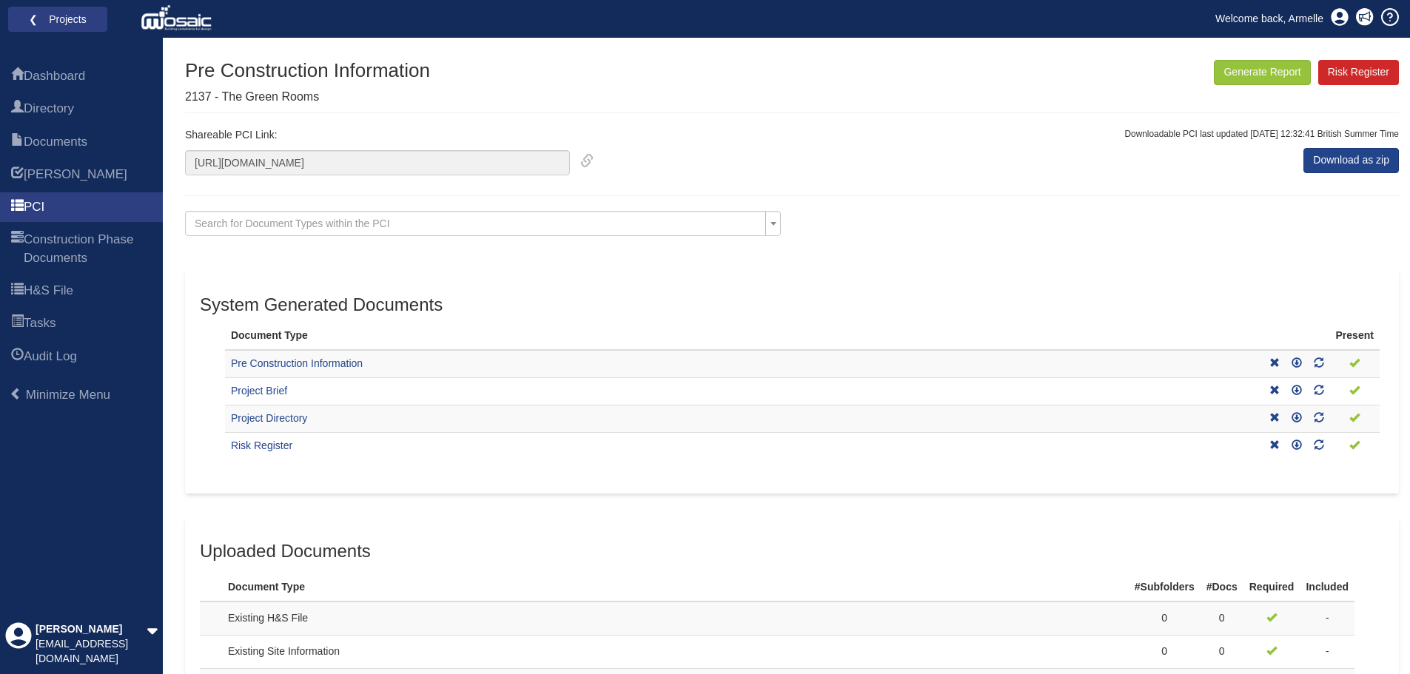
click at [977, 232] on div "Search for Document Types within the PCI Asbestos Survey Below Ground Services …" at bounding box center [792, 229] width 1236 height 36
click at [1350, 160] on link "Download as zip" at bounding box center [1352, 160] width 96 height 25
